Goal: Navigation & Orientation: Find specific page/section

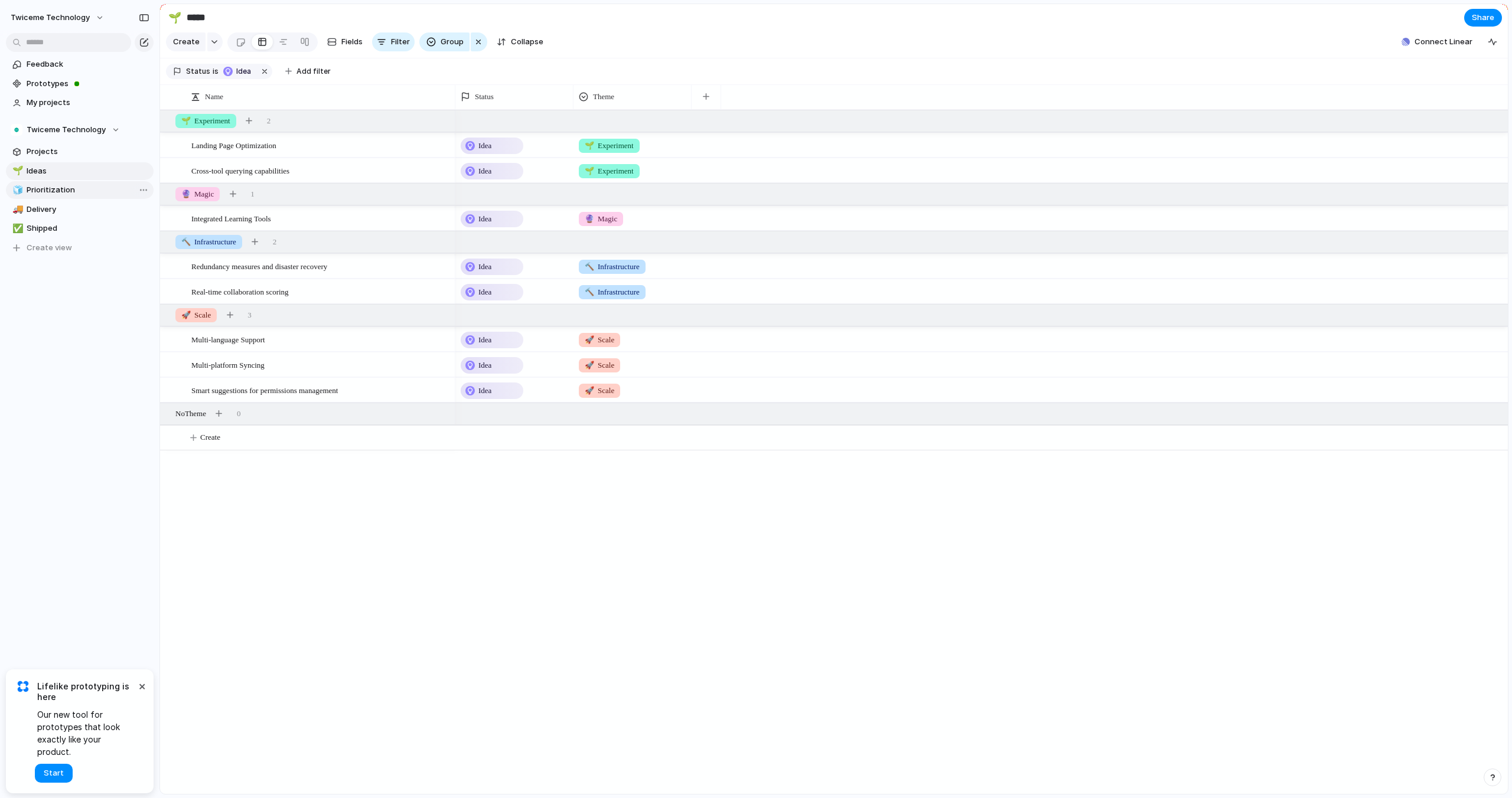
click at [82, 188] on span "Prioritization" at bounding box center [88, 190] width 123 height 12
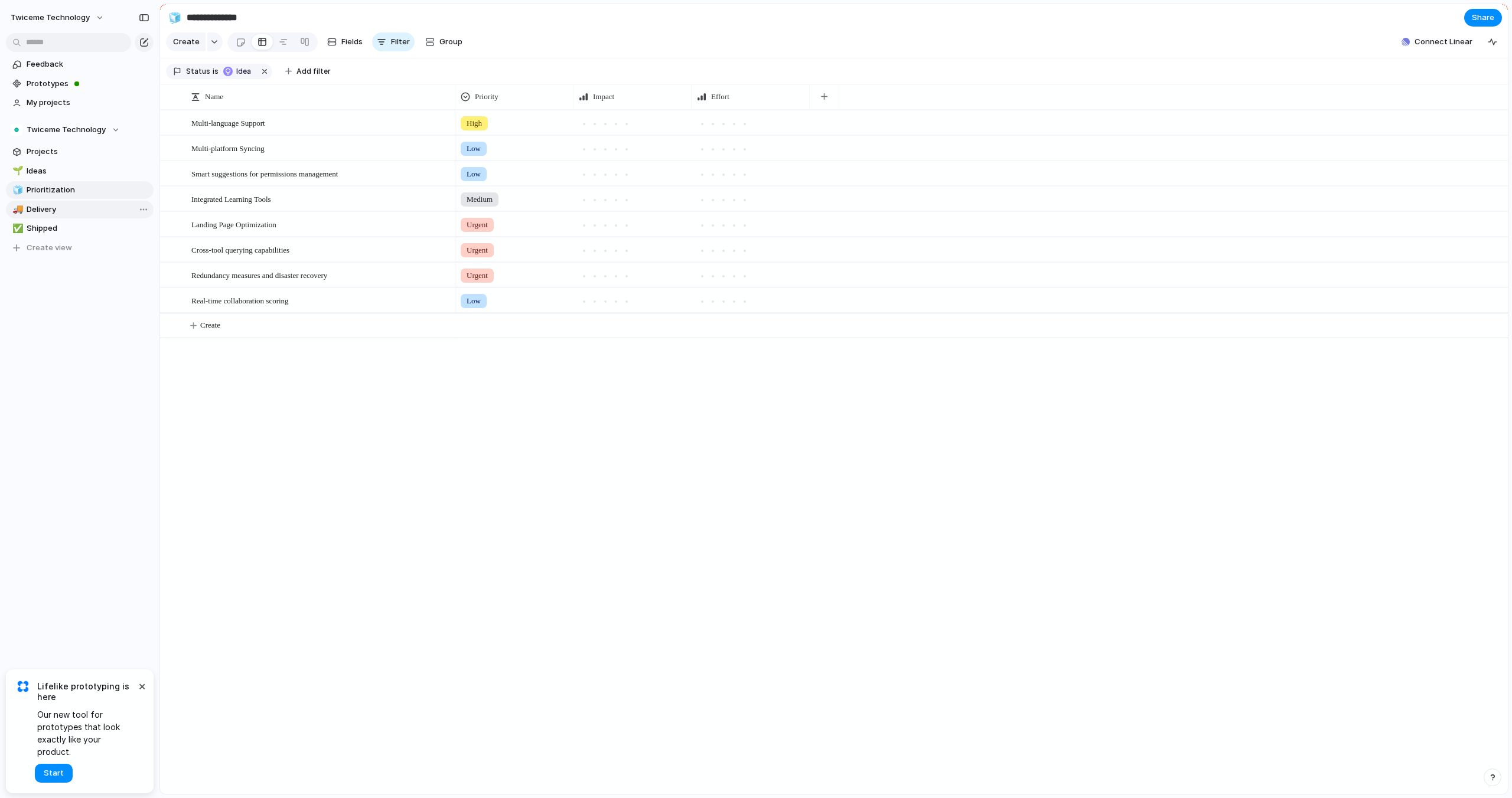
click at [83, 206] on span "Delivery" at bounding box center [88, 209] width 123 height 12
type input "********"
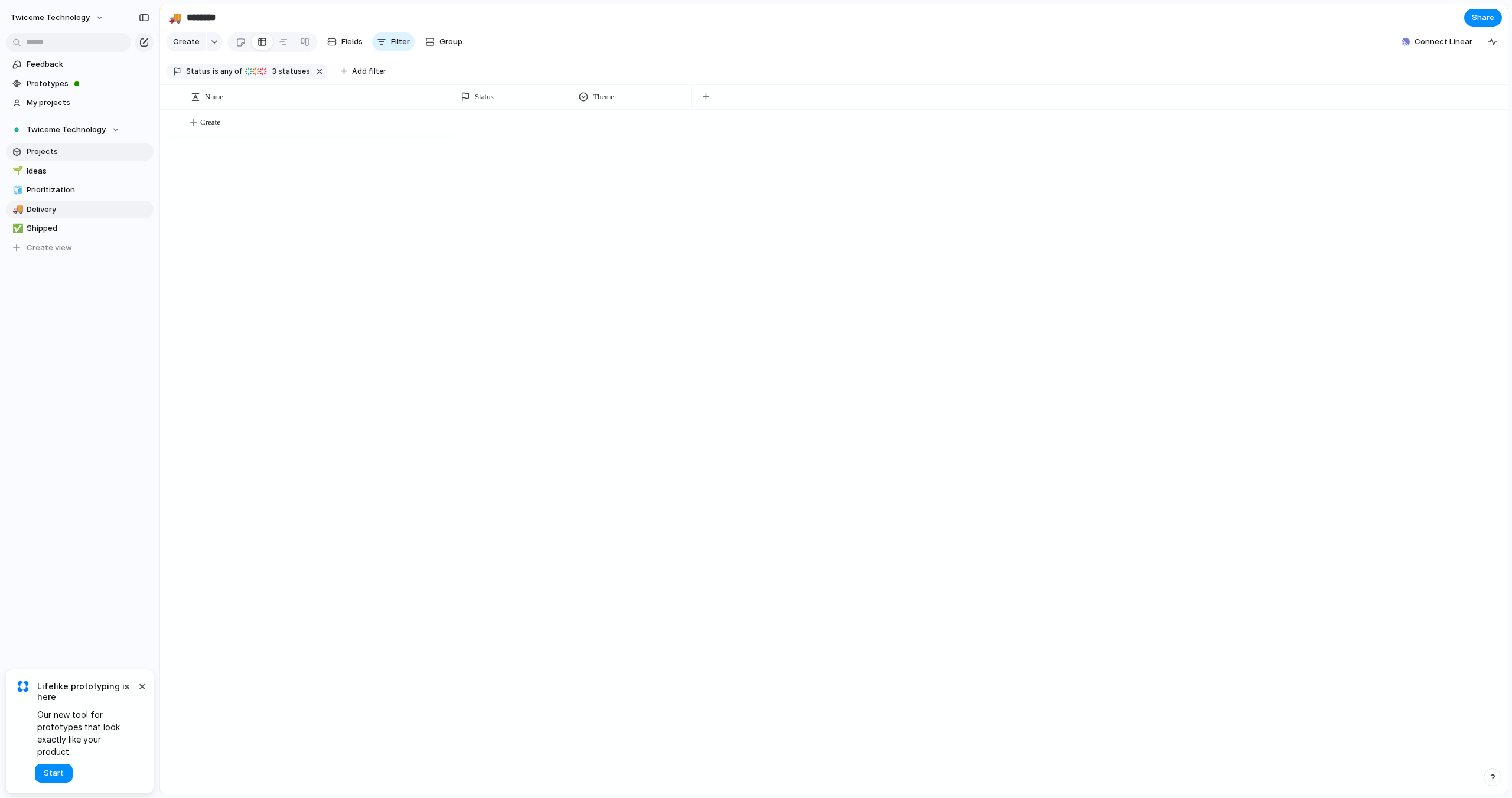
click at [86, 155] on span "Projects" at bounding box center [88, 152] width 123 height 12
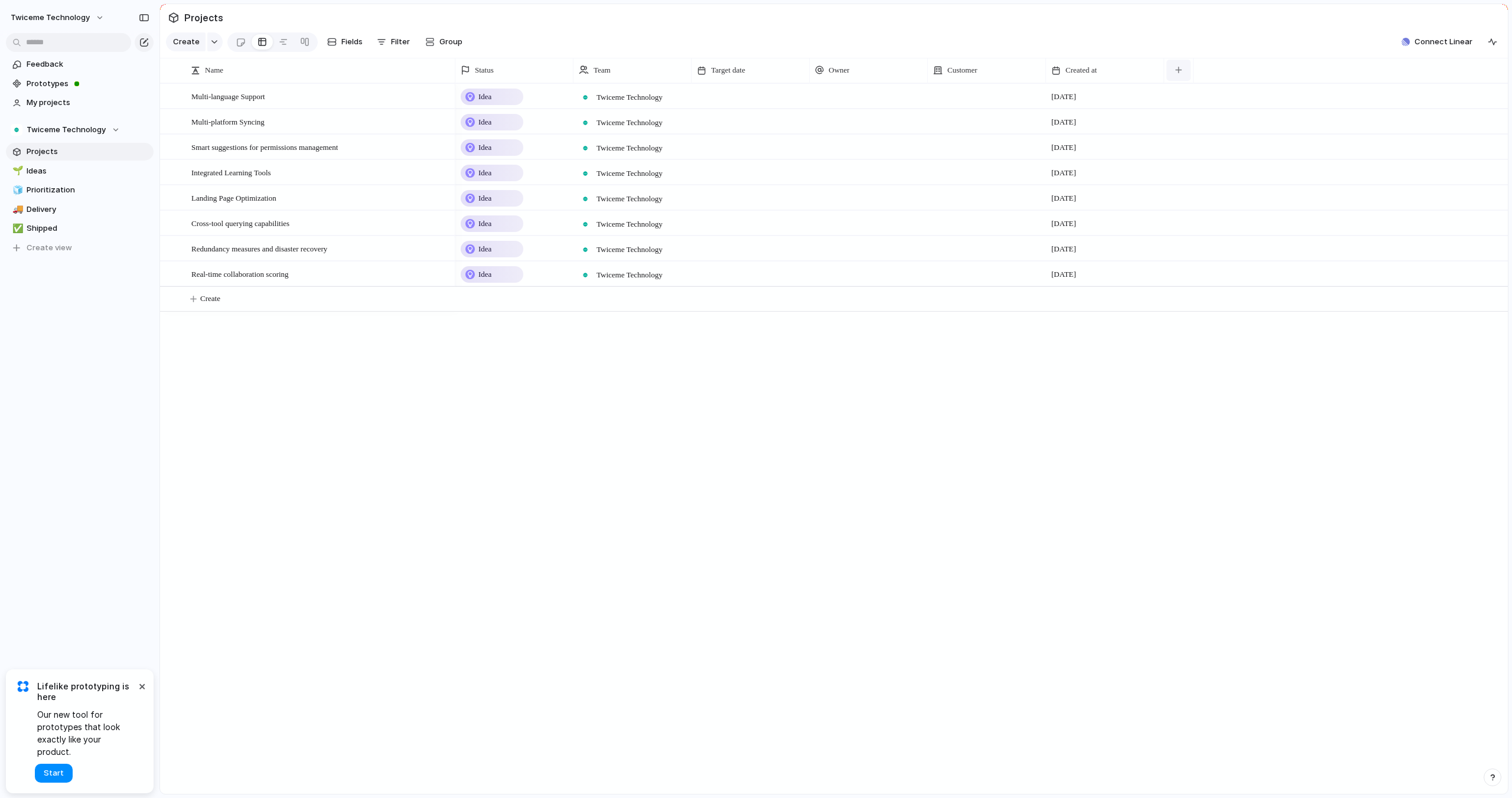
click at [1175, 60] on button "button" at bounding box center [1178, 70] width 24 height 21
click at [828, 394] on div "Created by Delivery Design ready Duplicate Effort Estimate (weeks) Feedback Imp…" at bounding box center [756, 399] width 1512 height 798
click at [98, 173] on span "Ideas" at bounding box center [88, 171] width 123 height 12
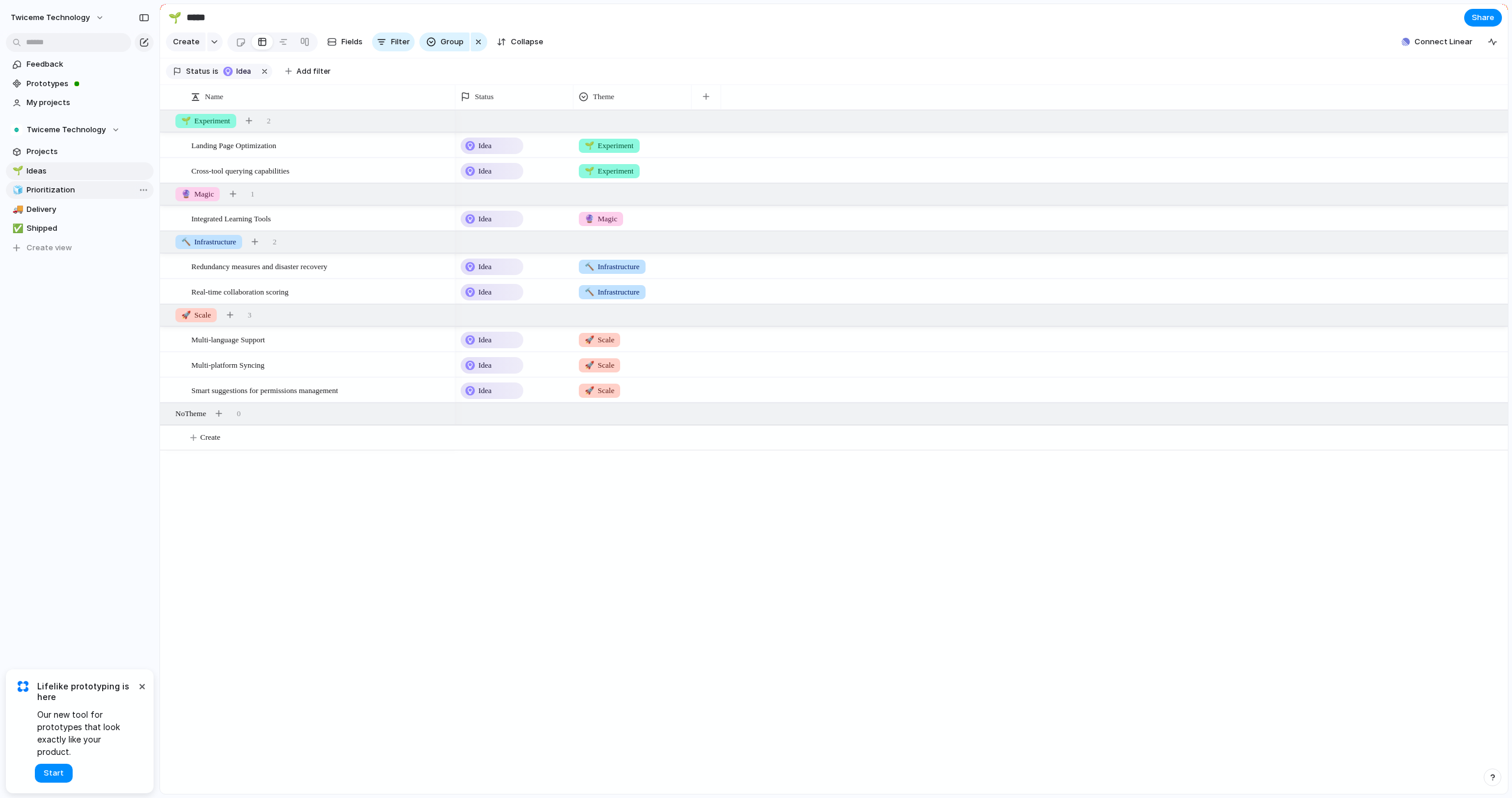
click at [95, 191] on span "Prioritization" at bounding box center [88, 190] width 123 height 12
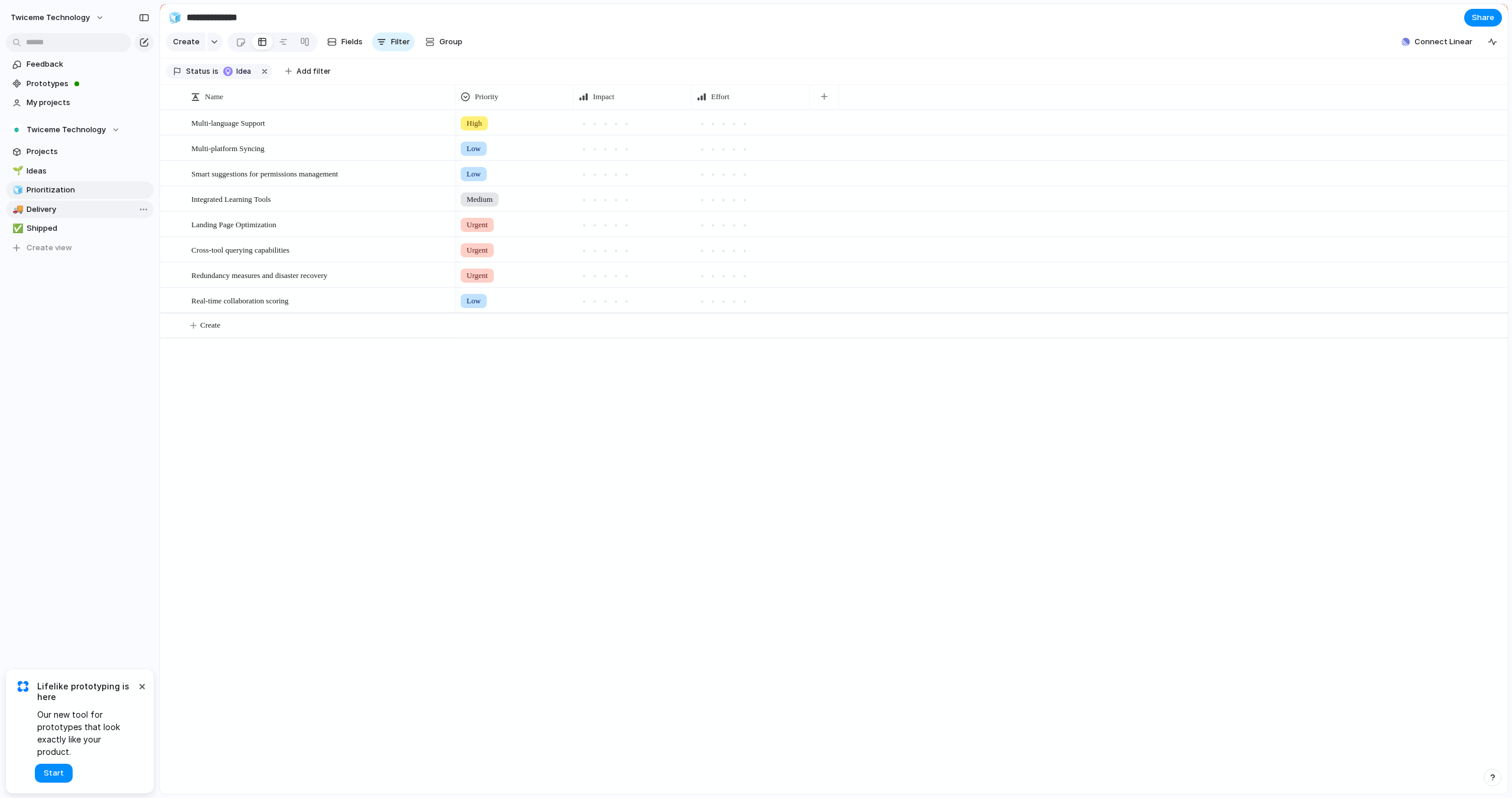
click at [94, 210] on span "Delivery" at bounding box center [88, 209] width 123 height 12
type input "********"
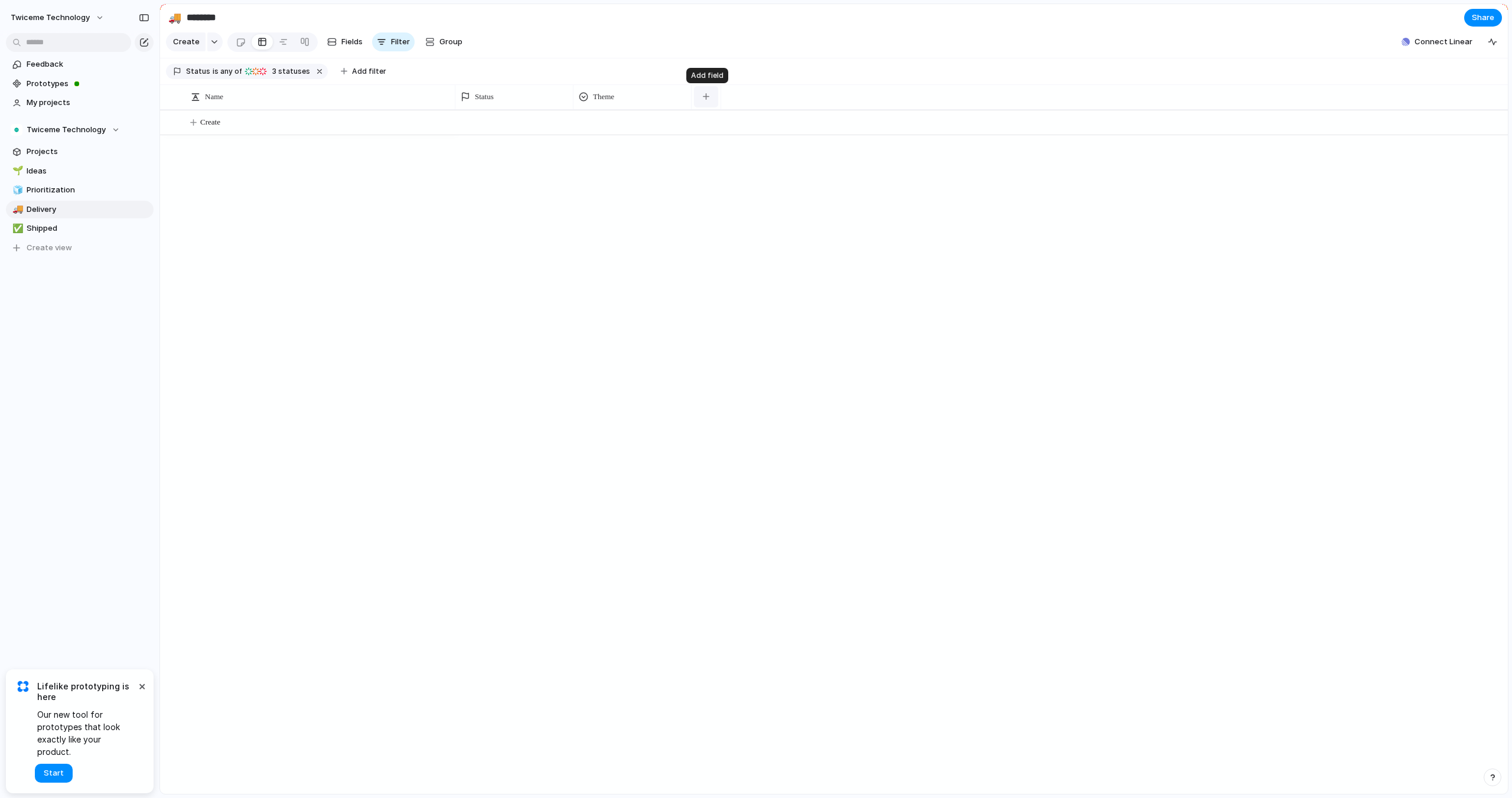
click at [699, 103] on button "button" at bounding box center [706, 97] width 24 height 21
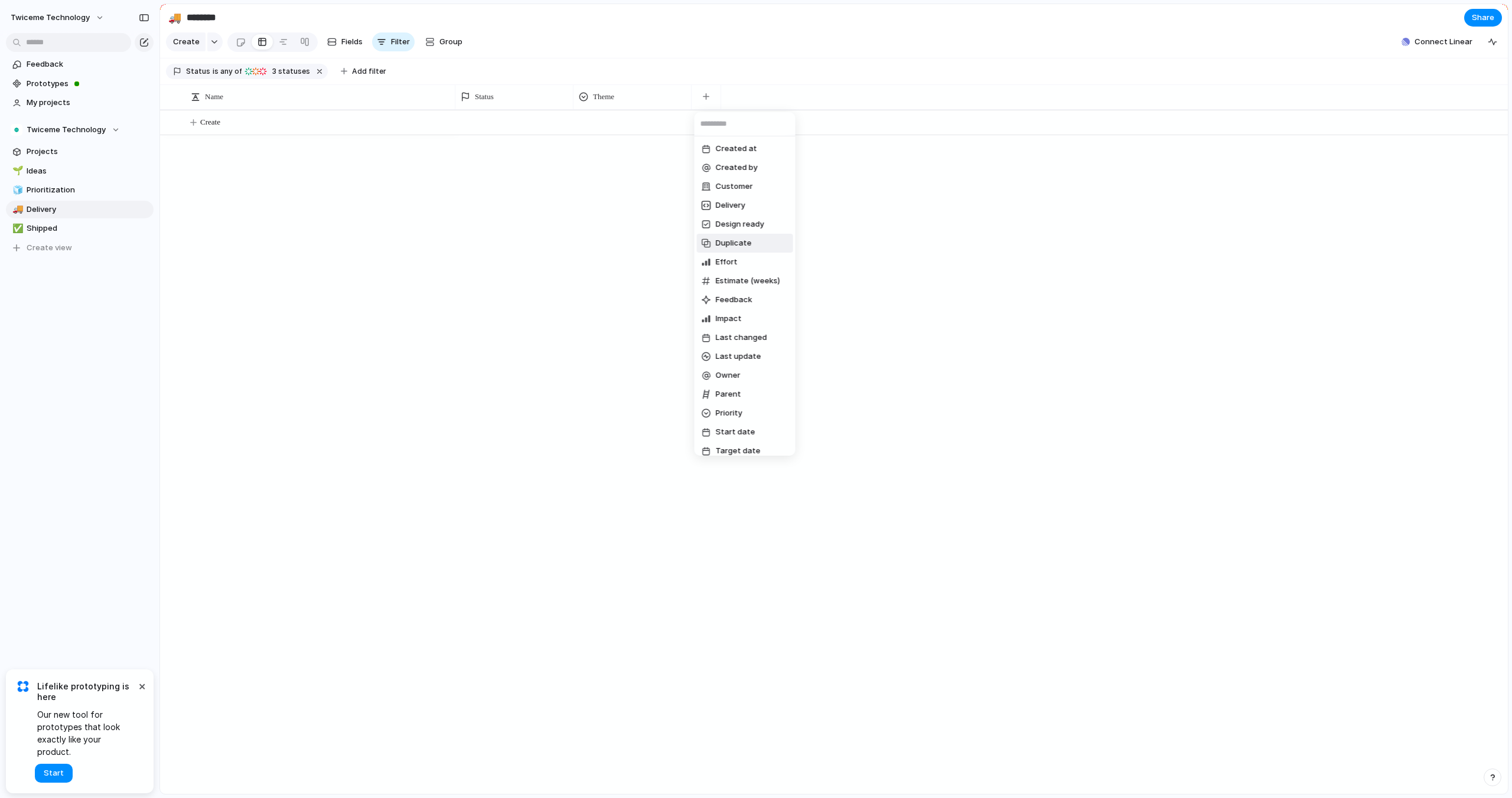
click at [598, 269] on div "Created at Created by Customer Delivery Design ready Duplicate Effort Estimate …" at bounding box center [756, 399] width 1512 height 798
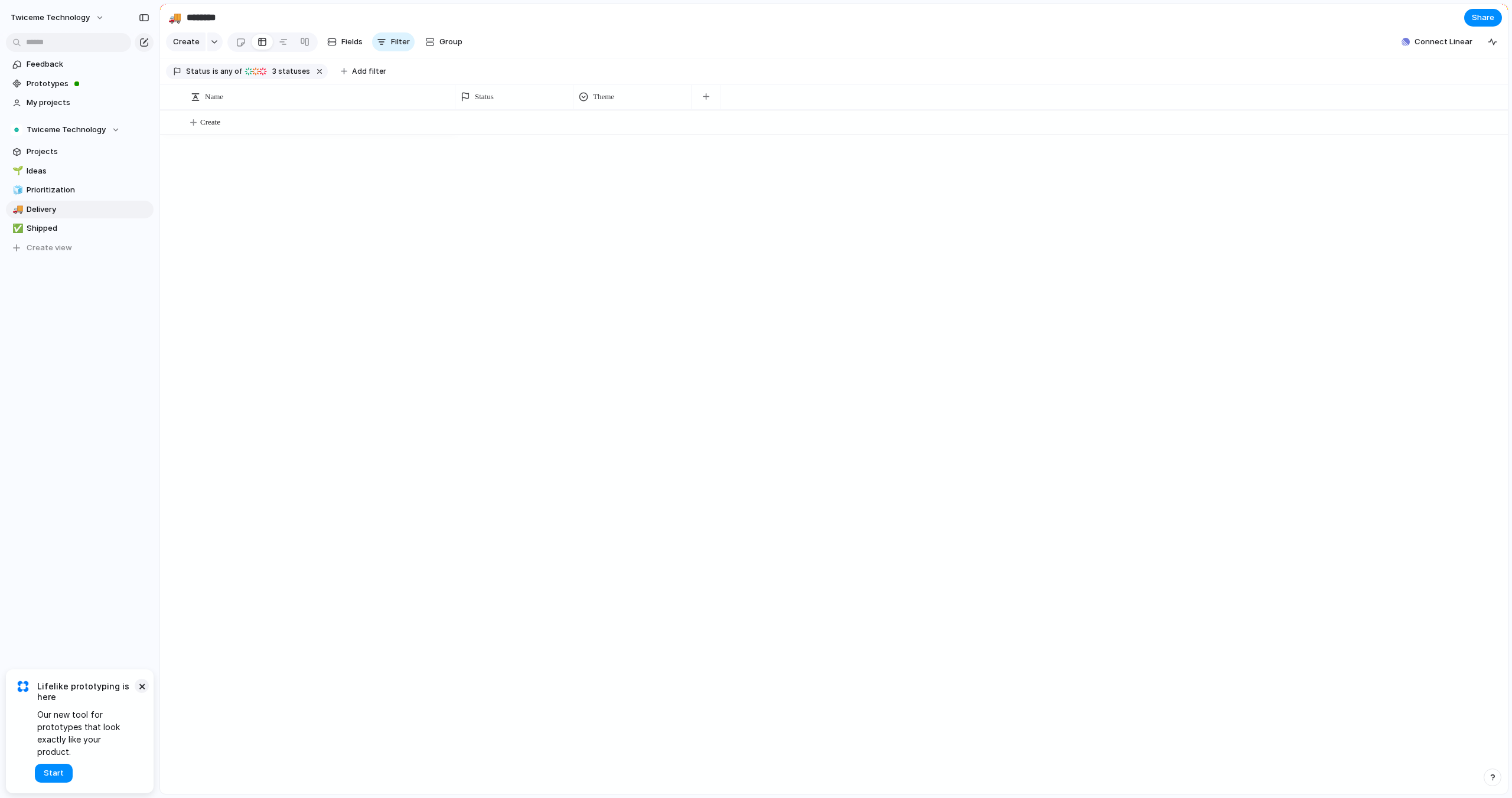
click at [140, 693] on button "×" at bounding box center [142, 686] width 14 height 14
click at [58, 247] on span "Create view" at bounding box center [49, 248] width 46 height 12
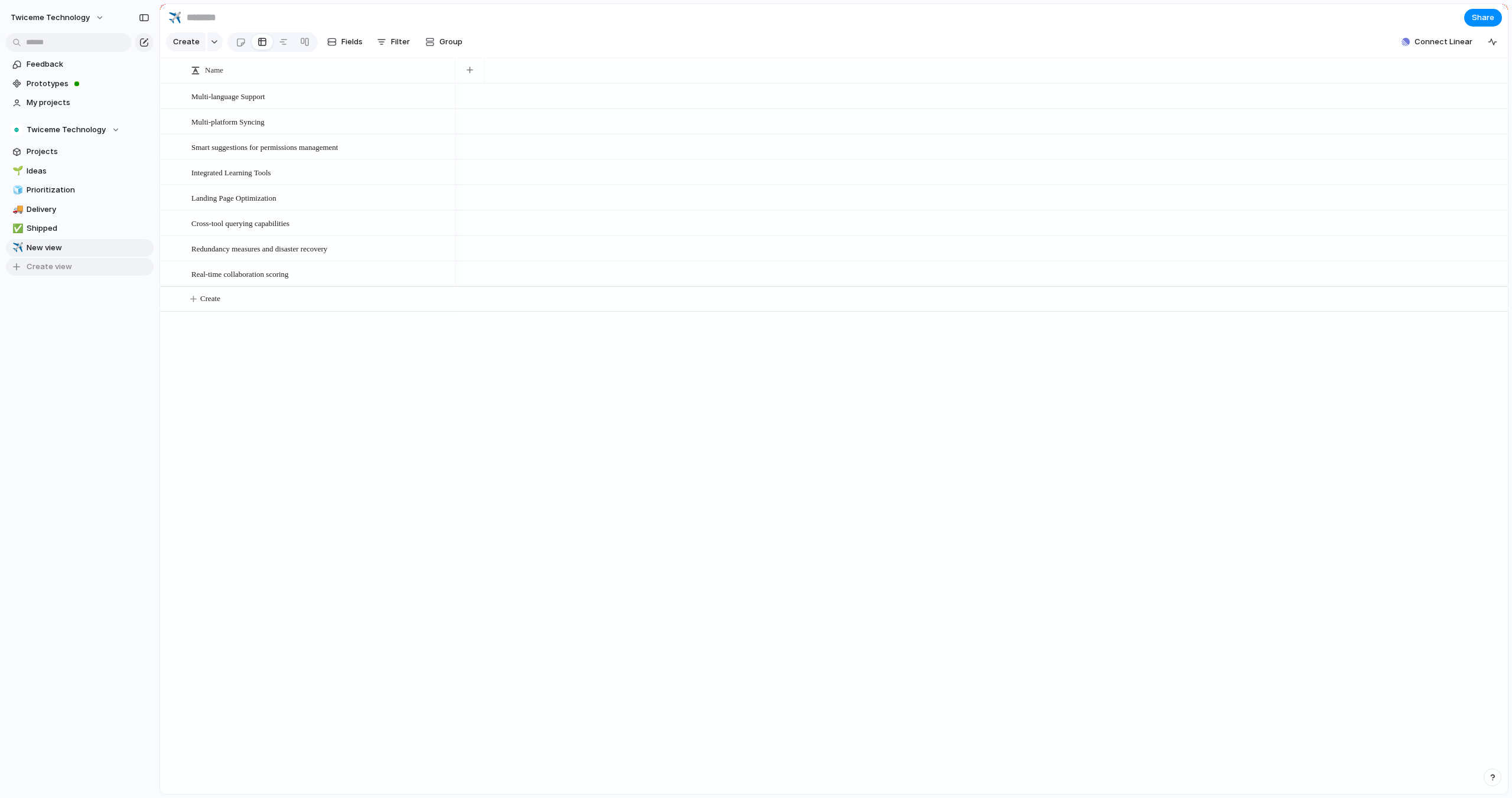
click at [141, 263] on button "Create view" at bounding box center [80, 267] width 148 height 18
click at [139, 311] on div "Feedback Prototypes My projects Twiceme Technology Projects 🌱 Ideas 🧊 Prioritiz…" at bounding box center [80, 195] width 160 height 391
click at [168, 360] on span "Delete view" at bounding box center [187, 358] width 44 height 12
click at [115, 328] on div "Open in new tab Copy link Duplicate view Rename view Delete view" at bounding box center [756, 399] width 1512 height 798
click at [239, 41] on div at bounding box center [241, 42] width 10 height 19
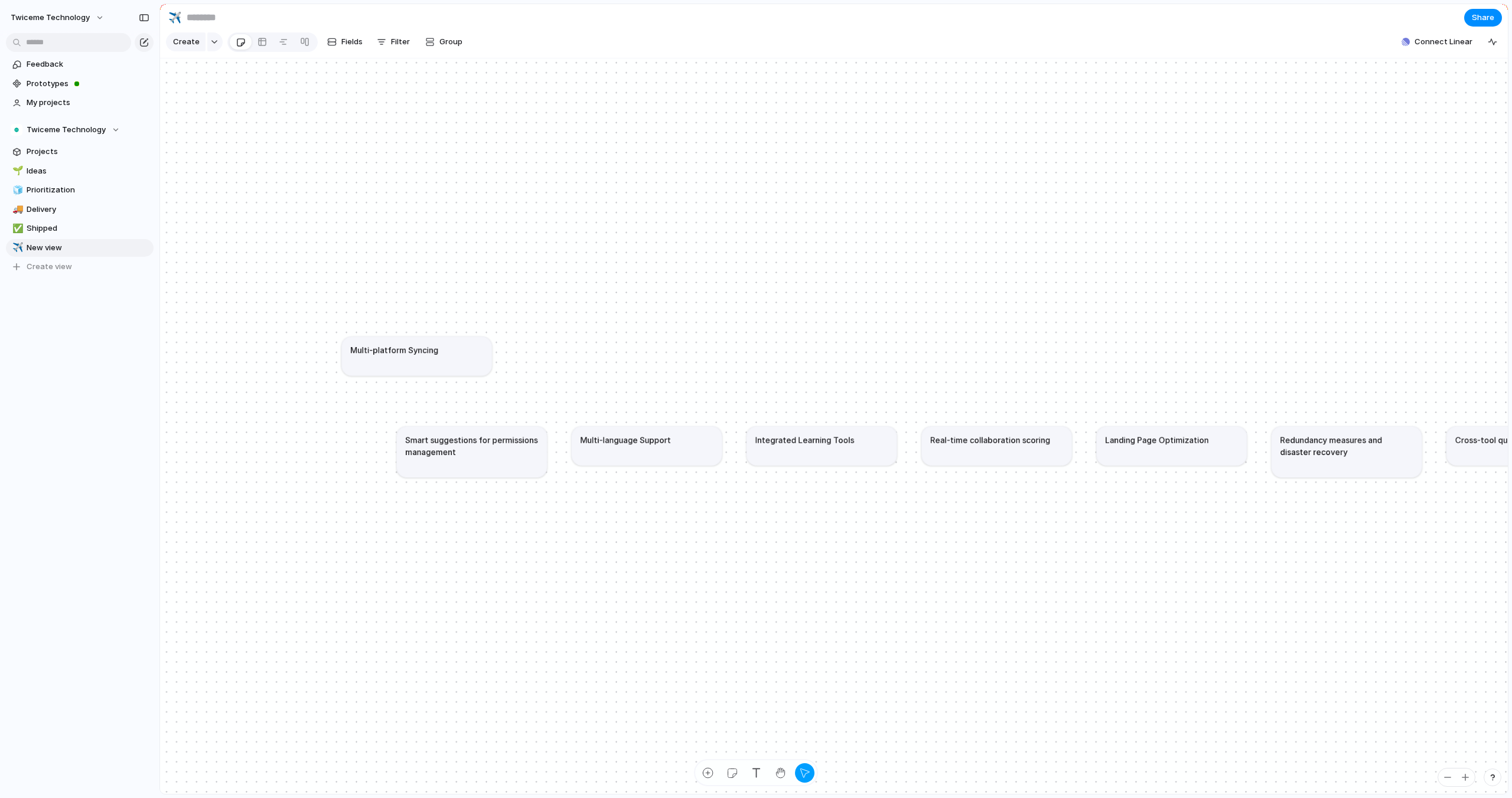
drag, startPoint x: 338, startPoint y: 436, endPoint x: 529, endPoint y: 323, distance: 221.9
click at [483, 344] on div "Multi-platform Syncing" at bounding box center [416, 350] width 133 height 12
click at [486, 351] on article "Multi-platform Syncing" at bounding box center [489, 332] width 150 height 39
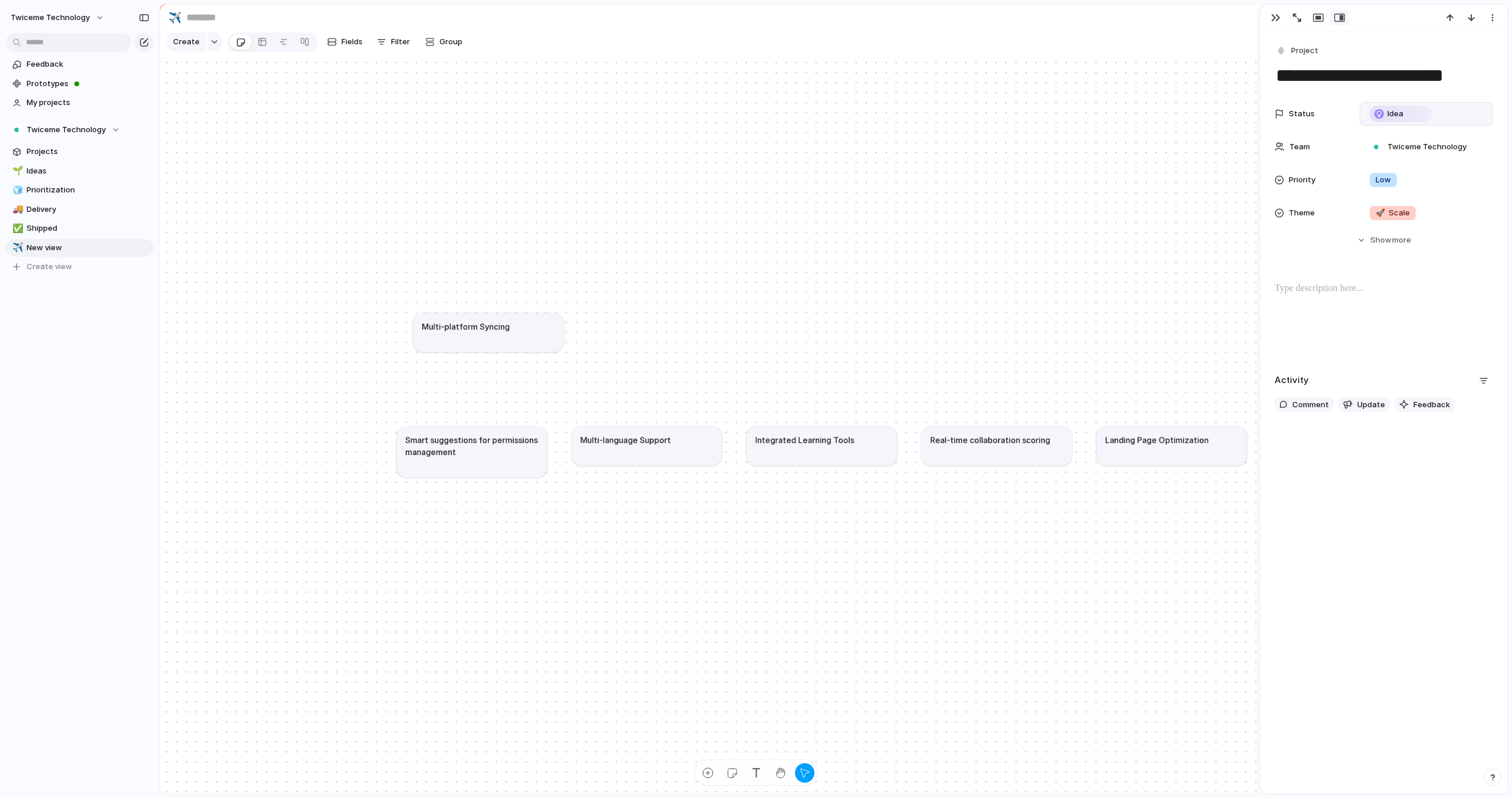
click at [1396, 110] on span "Idea" at bounding box center [1395, 114] width 16 height 12
click at [1396, 110] on div "Idea Planned On track At risk Off track Paused Canceled Done" at bounding box center [756, 399] width 1512 height 798
click at [1413, 226] on div "Status Idea Team Twiceme Technology Priority Low Theme 🚀 Scale Start date Targe…" at bounding box center [1384, 174] width 218 height 144
click at [1414, 218] on div "🚀 Scale" at bounding box center [1393, 213] width 55 height 14
click at [1414, 218] on div "🌱 Experiment 🔮 Magic 🔨 Infrastructure 🚀 Scale" at bounding box center [756, 399] width 1512 height 798
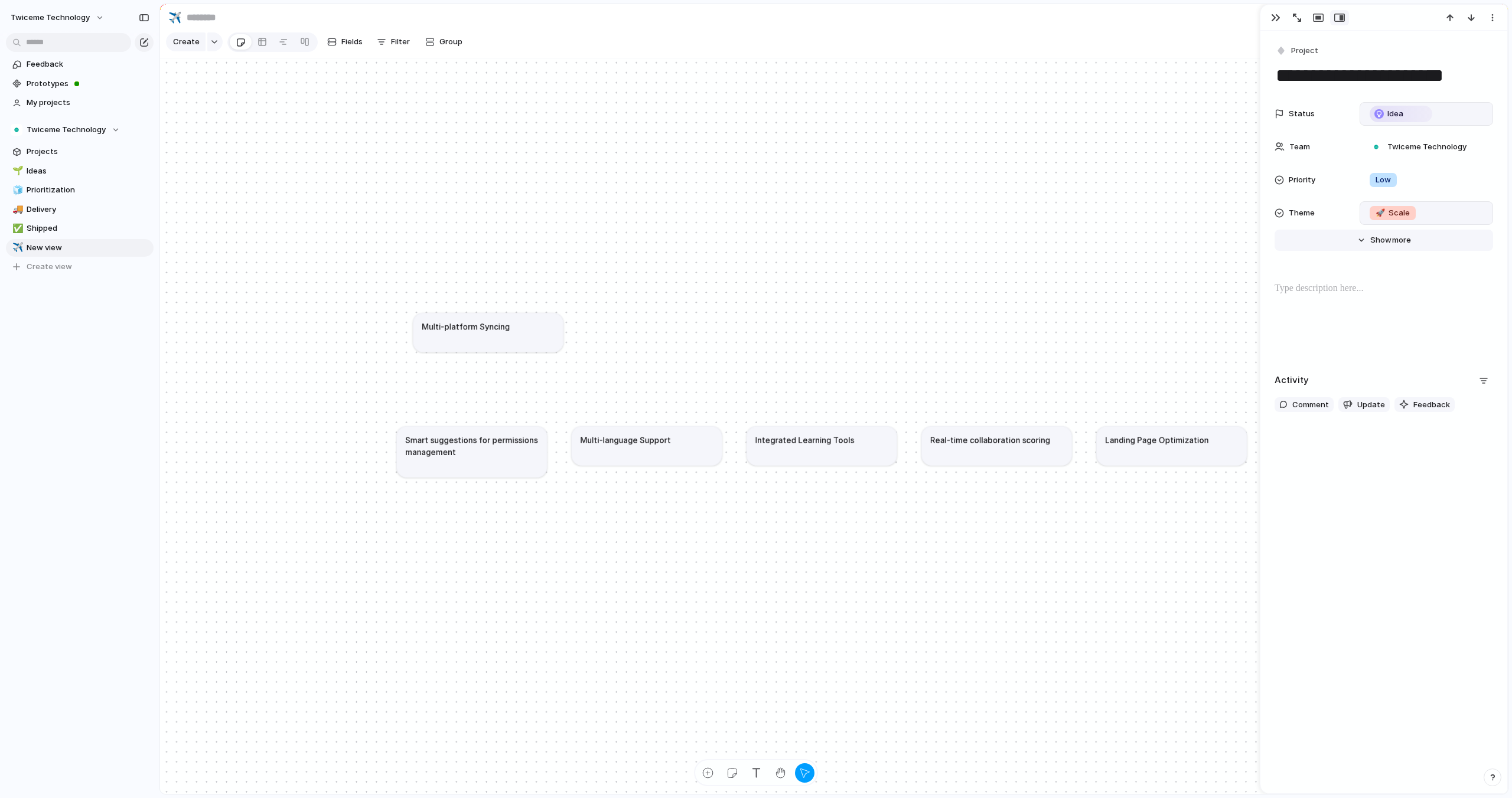
click at [1388, 240] on span "Show" at bounding box center [1381, 241] width 21 height 12
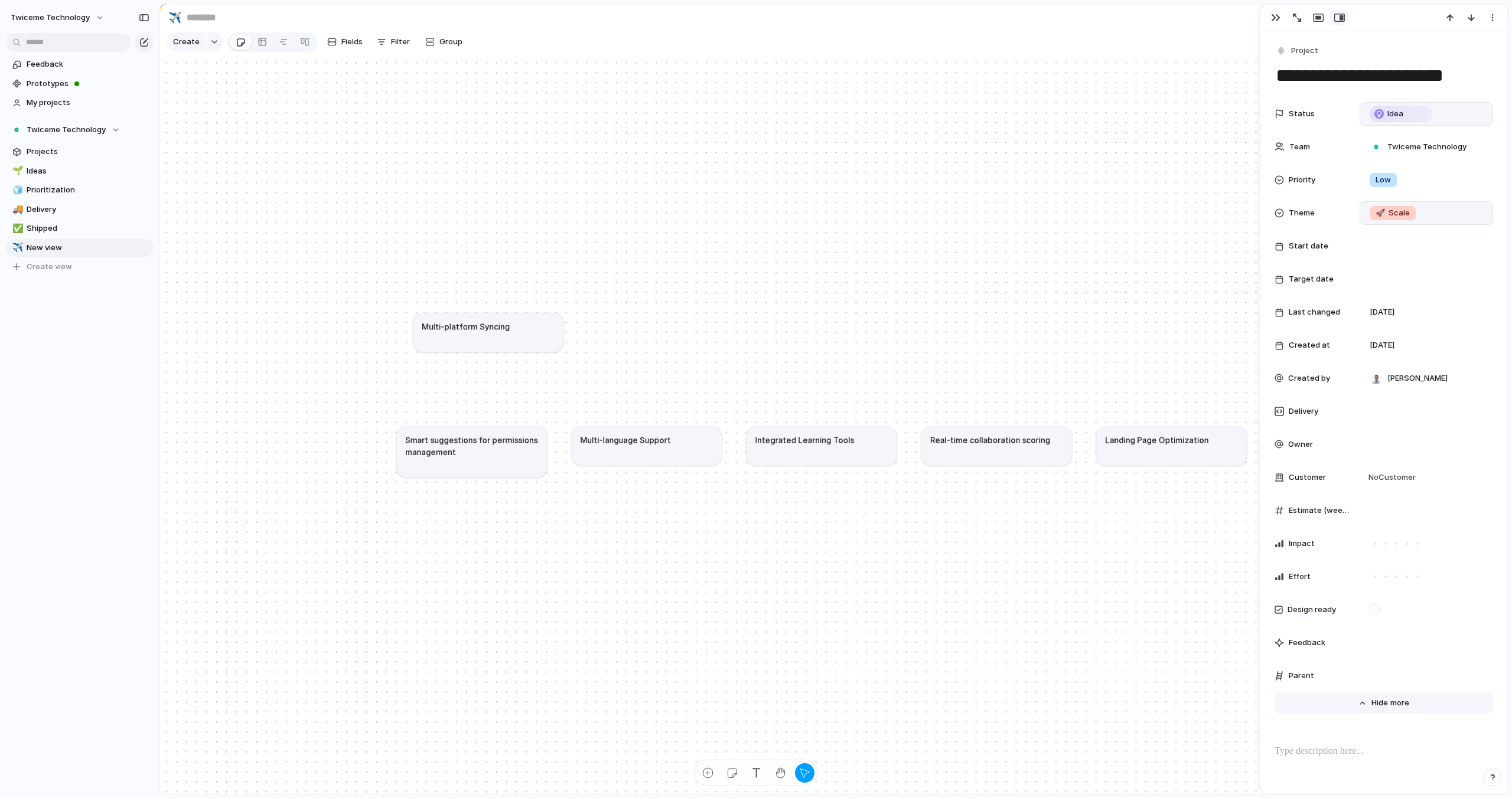
click at [1402, 703] on span "more" at bounding box center [1399, 703] width 19 height 12
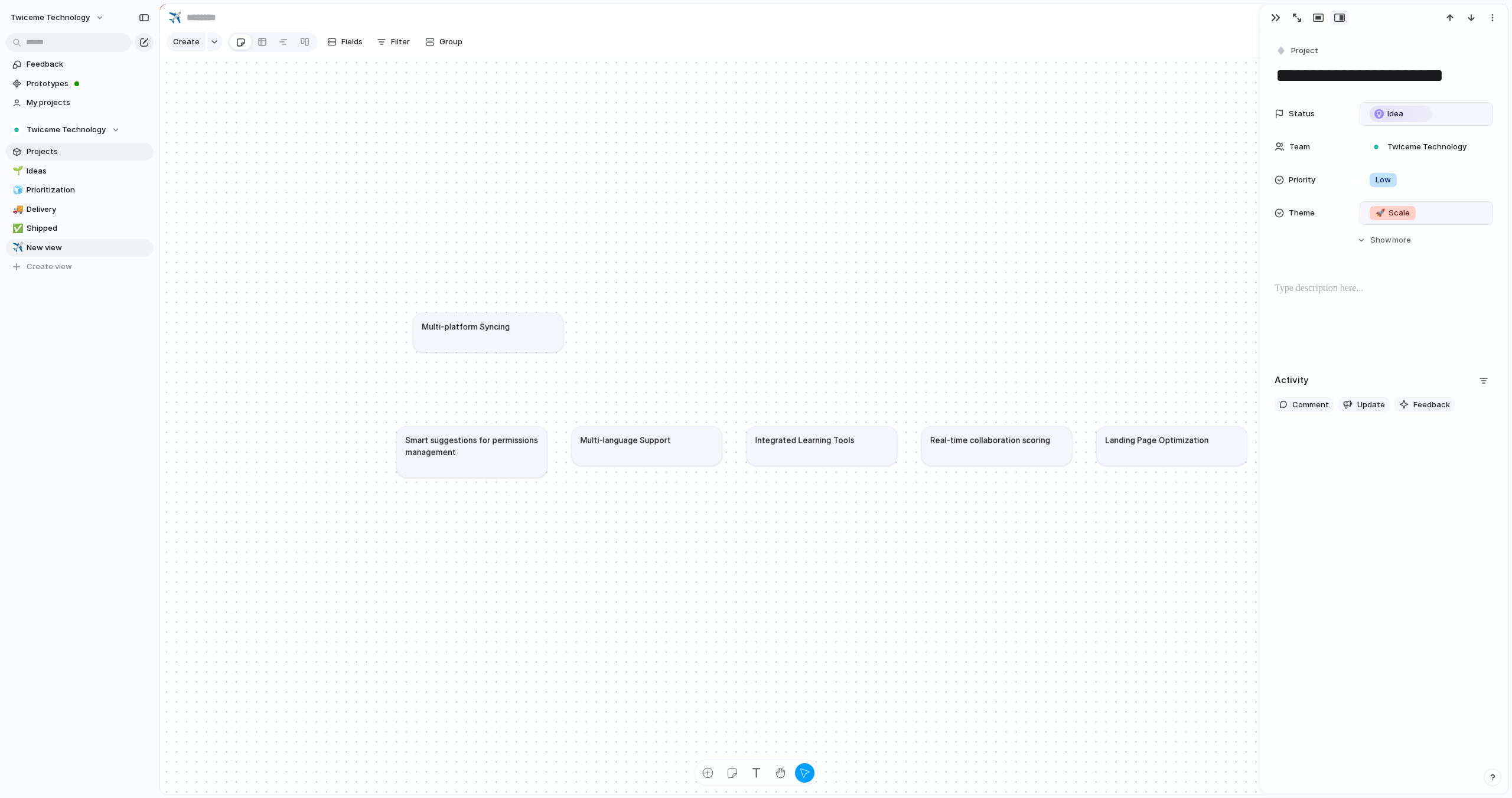
click at [94, 154] on span "Projects" at bounding box center [88, 152] width 123 height 12
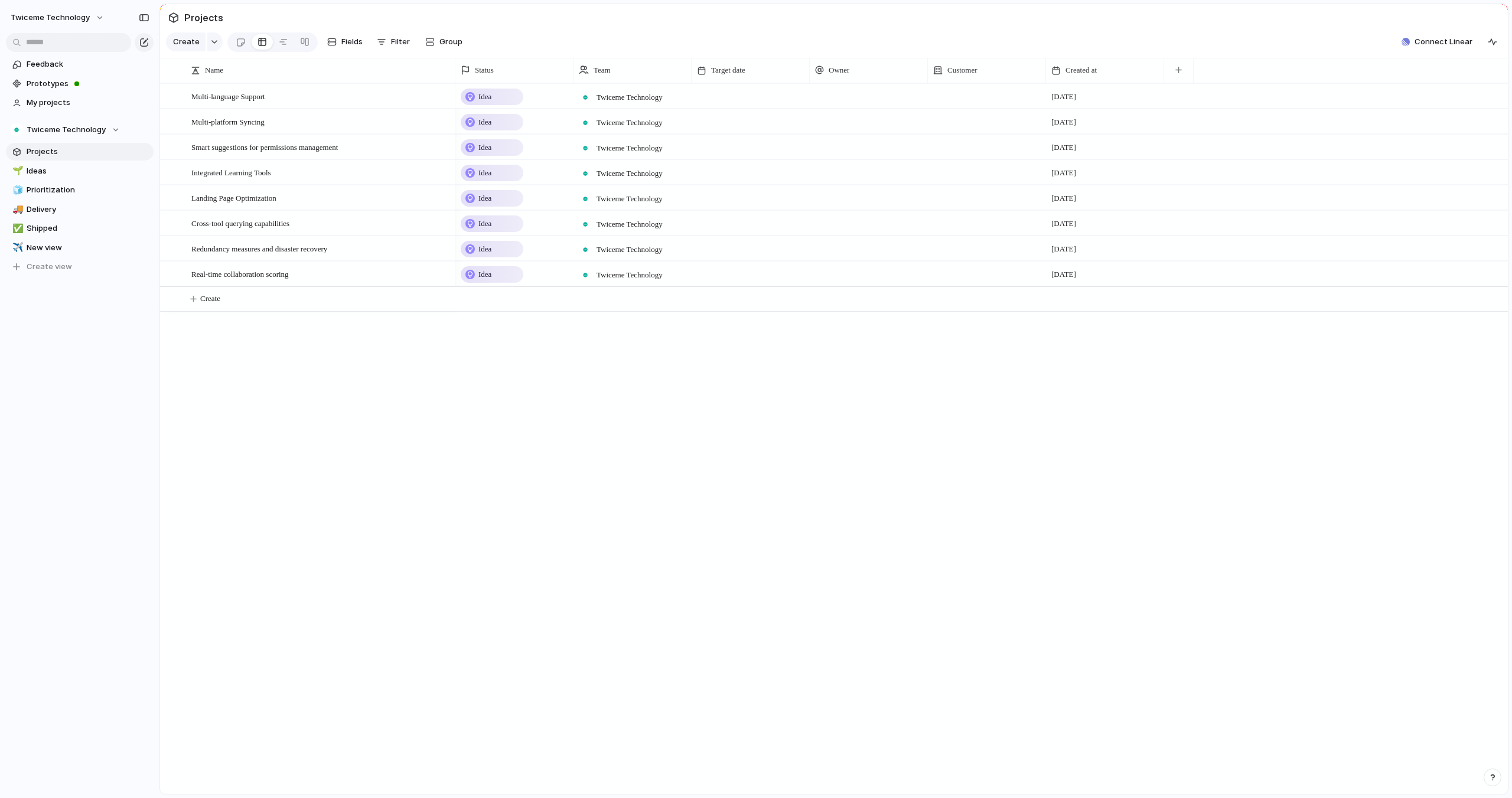
click at [544, 92] on div "Idea" at bounding box center [514, 95] width 117 height 20
click at [544, 92] on div "Idea Planned On track At risk Off track Paused Canceled Done" at bounding box center [756, 399] width 1512 height 798
click at [98, 17] on button "Twiceme Technology" at bounding box center [58, 17] width 105 height 19
click at [98, 82] on span "Prototypes" at bounding box center [88, 84] width 123 height 12
click at [93, 100] on span "My projects" at bounding box center [88, 103] width 123 height 12
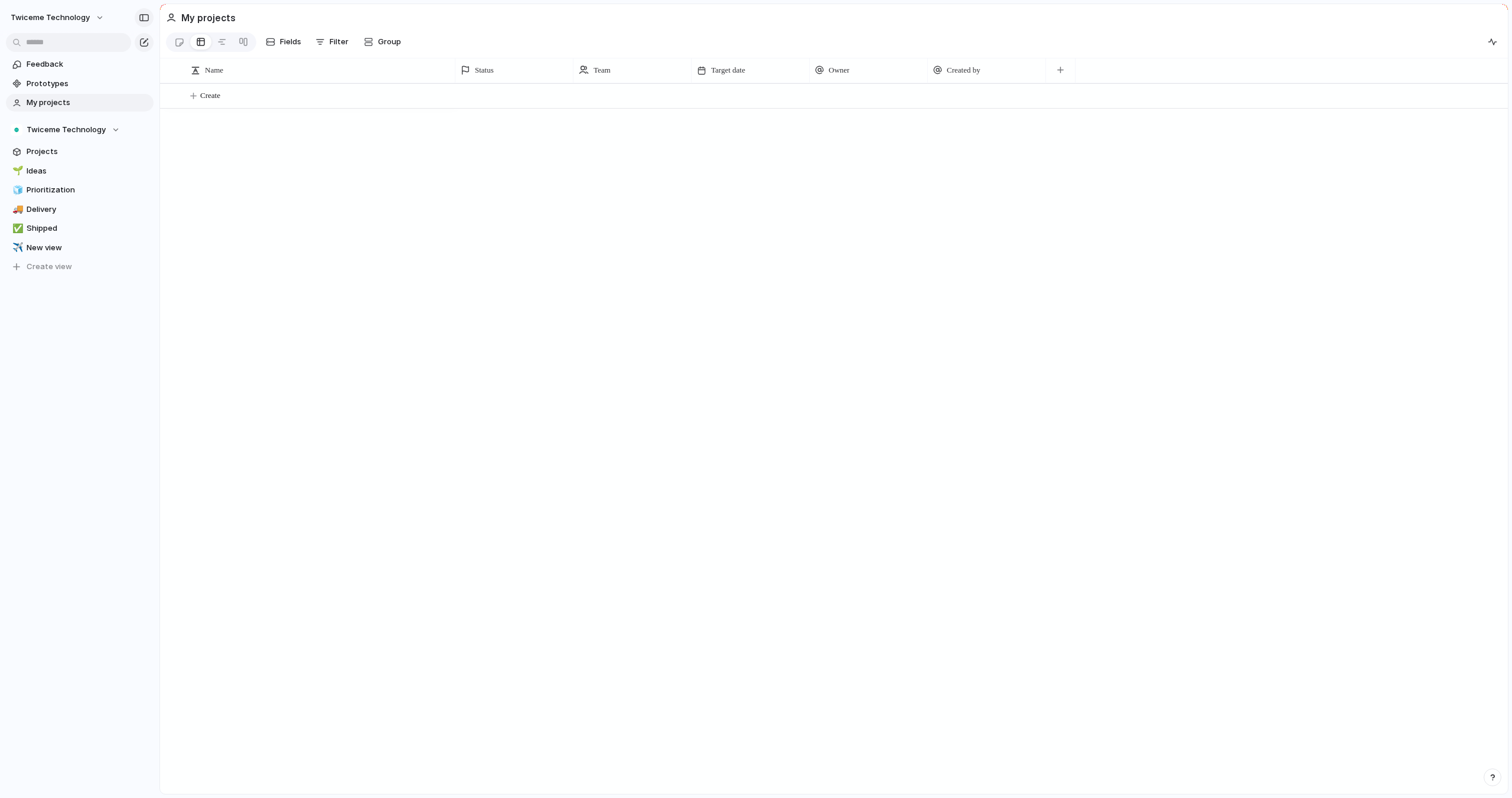
click at [148, 11] on button "button" at bounding box center [143, 17] width 19 height 19
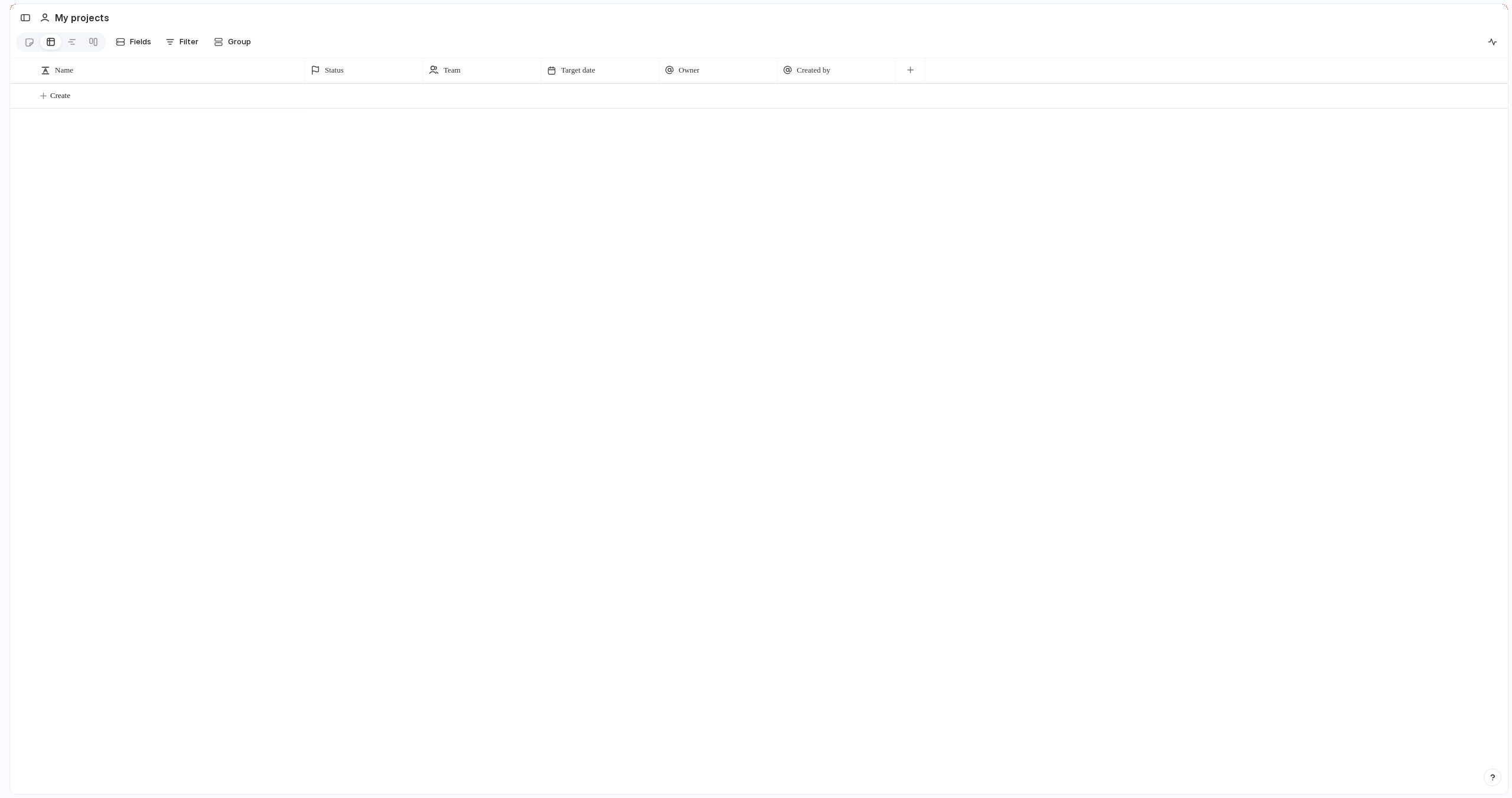
click at [35, 13] on div "My projects" at bounding box center [62, 17] width 93 height 23
click at [31, 14] on button "button" at bounding box center [25, 17] width 19 height 19
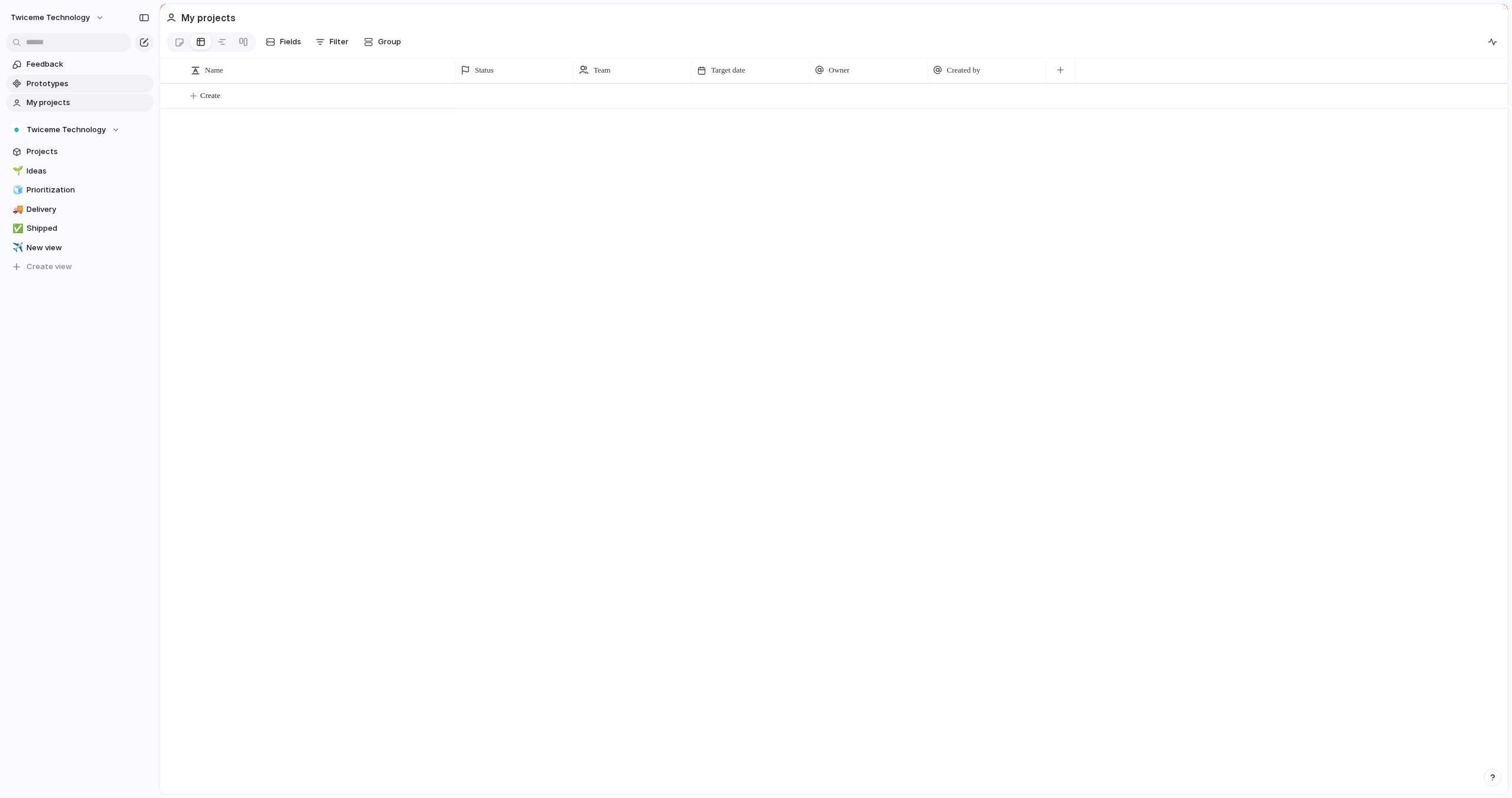
click at [122, 85] on span "Prototypes" at bounding box center [88, 84] width 123 height 12
click at [122, 72] on link "Feedback" at bounding box center [80, 64] width 148 height 18
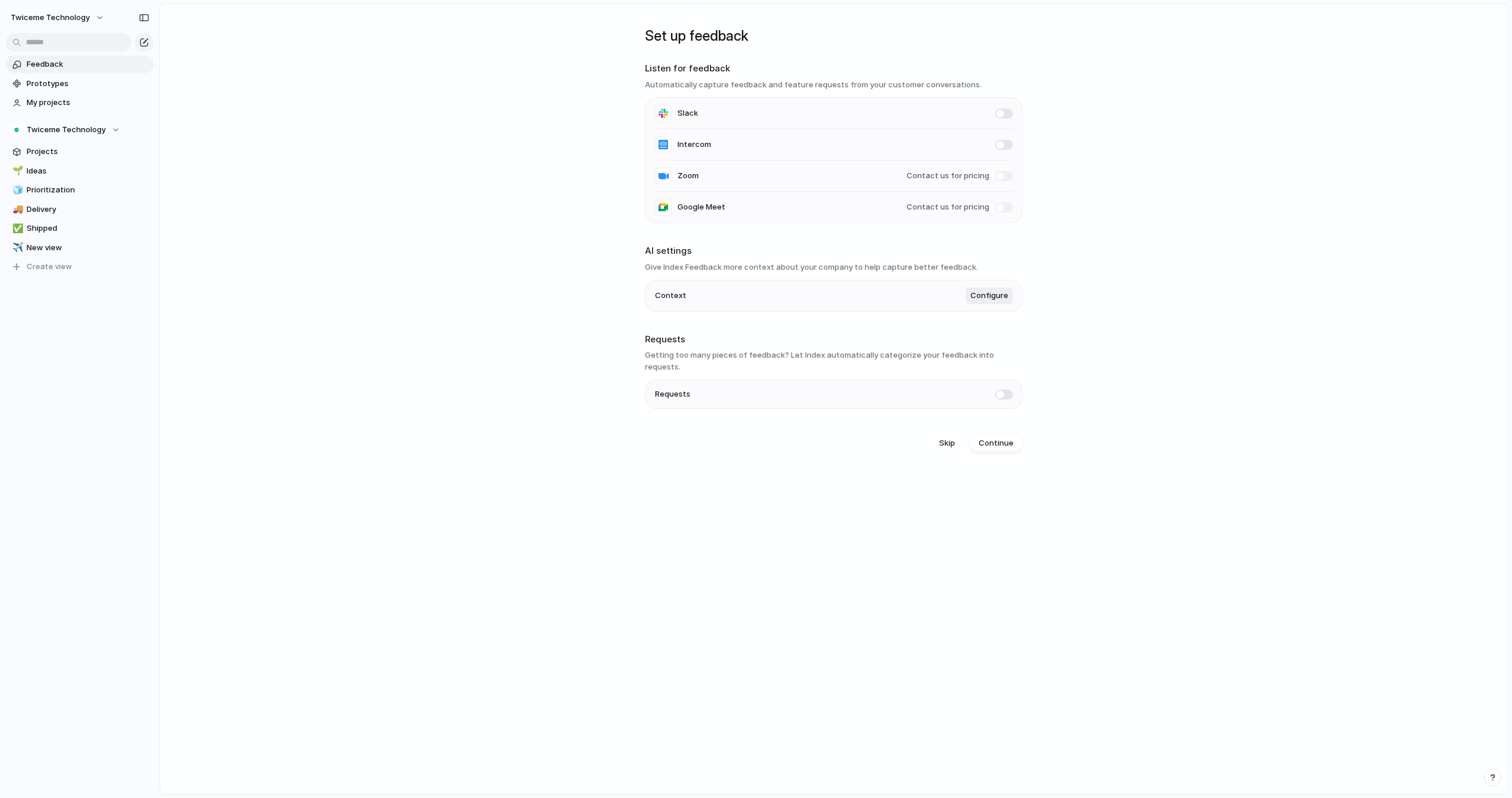
click at [58, 161] on section "Twiceme Technology Projects 🌱 Ideas 🧊 Prioritization 🚚 Delivery ✅ Shipped ✈️ Ne…" at bounding box center [80, 194] width 160 height 164
click at [58, 152] on span "Projects" at bounding box center [88, 152] width 123 height 12
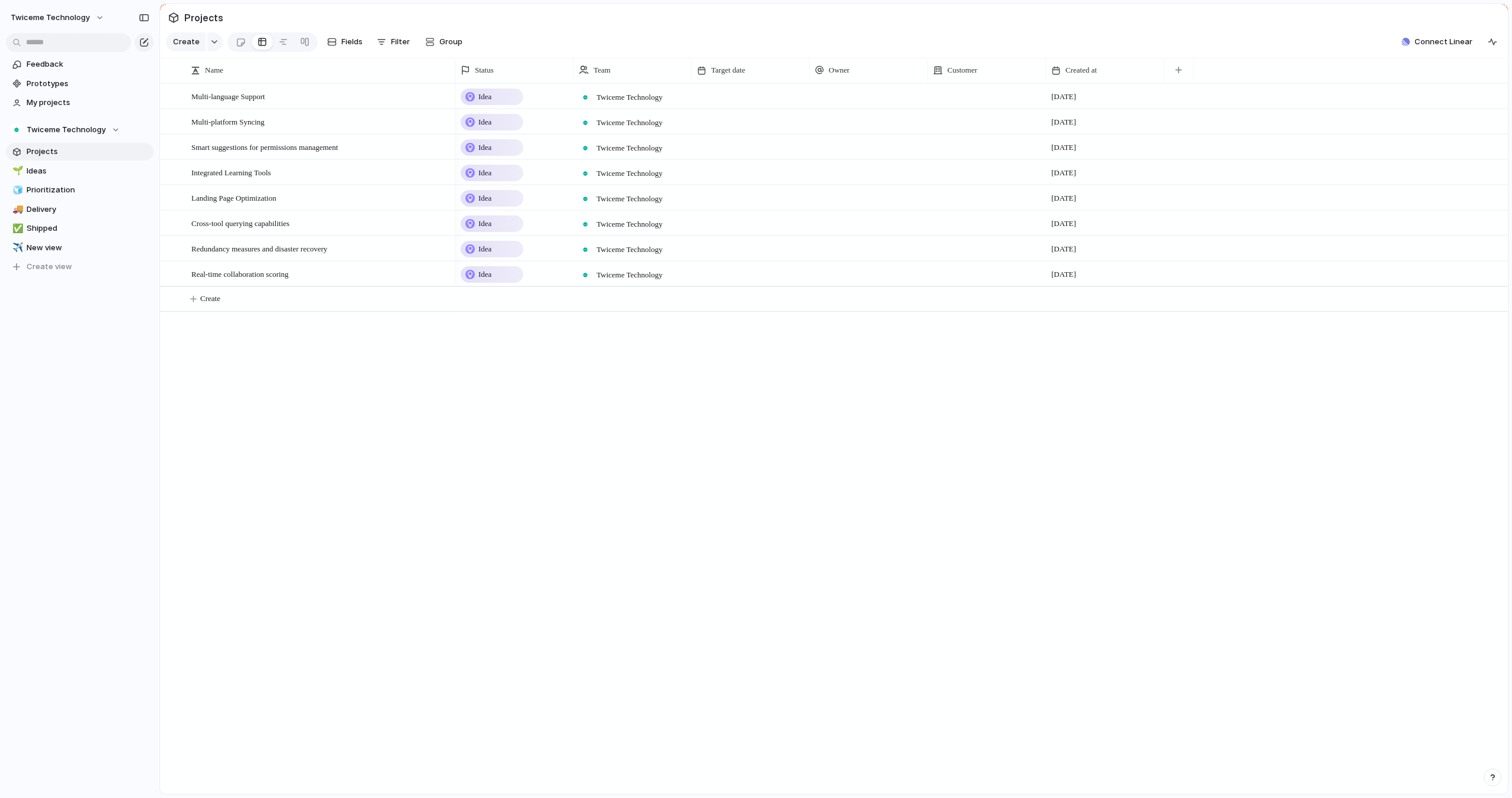
click at [965, 90] on div at bounding box center [987, 96] width 118 height 24
click at [984, 44] on div "Type to add a company" at bounding box center [756, 399] width 1512 height 798
click at [836, 106] on div at bounding box center [869, 96] width 118 height 24
click at [743, 92] on div "Daniel Westerholm" at bounding box center [756, 399] width 1512 height 798
click at [743, 92] on div at bounding box center [750, 96] width 118 height 24
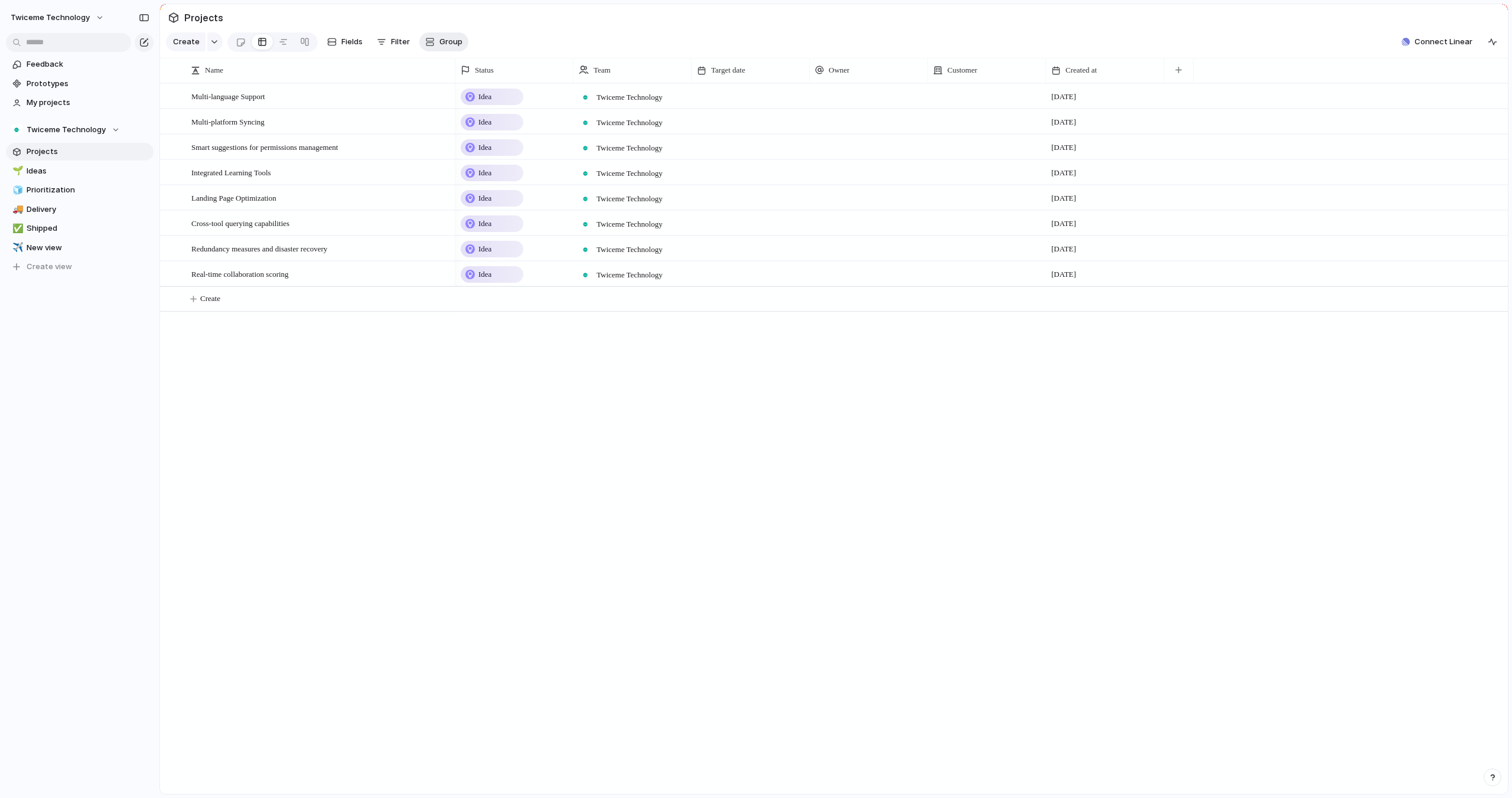
click at [432, 41] on div "button" at bounding box center [430, 42] width 10 height 10
click at [432, 41] on div "Status Owner Customer Priority Impact Effort Design ready Theme Created by" at bounding box center [756, 399] width 1512 height 798
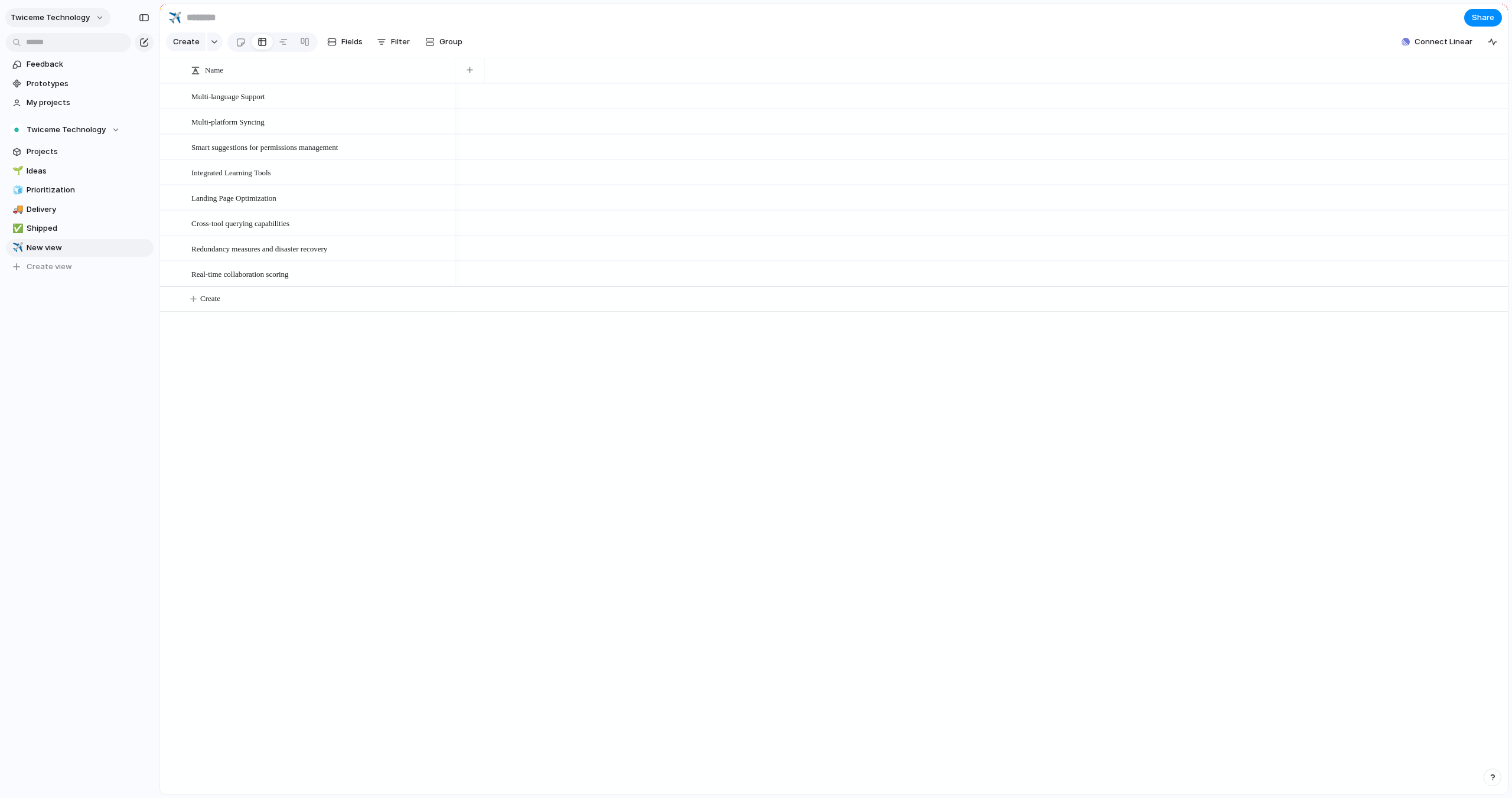
click at [103, 16] on button "Twiceme Technology" at bounding box center [58, 17] width 105 height 19
click at [314, 8] on div "Settings Invite members Change theme Sign out" at bounding box center [756, 399] width 1512 height 798
